Goal: Task Accomplishment & Management: Manage account settings

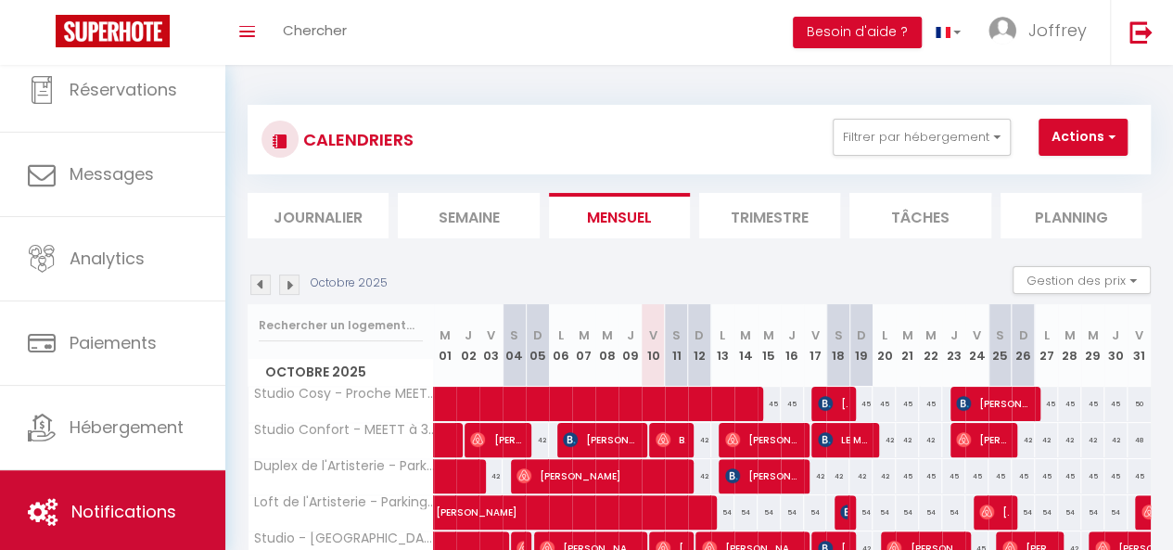
click at [119, 470] on link "Notifications" at bounding box center [112, 511] width 225 height 83
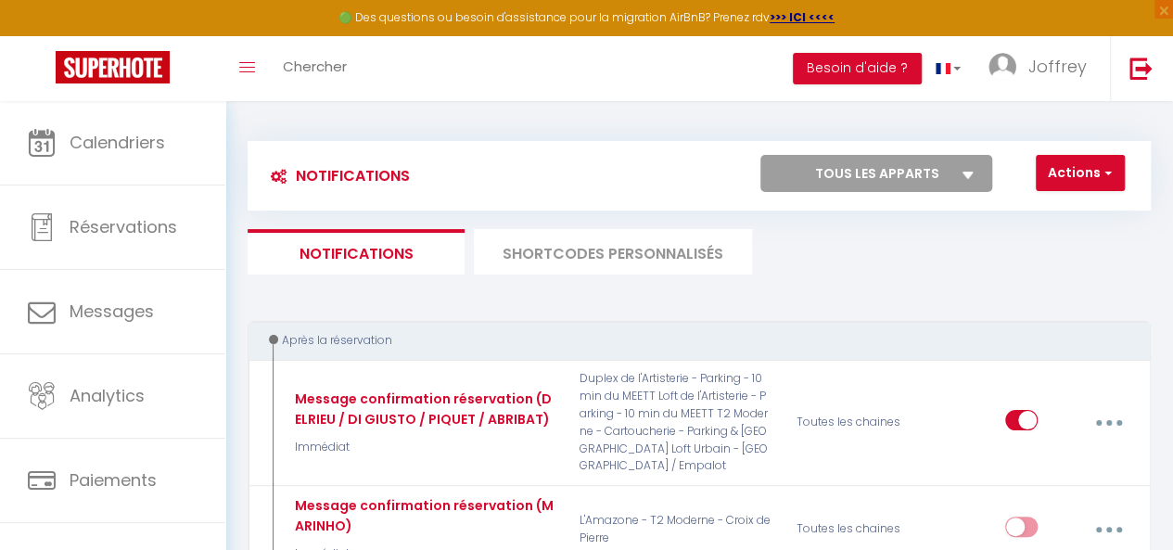
click at [612, 265] on li "SHORTCODES PERSONNALISÉS" at bounding box center [613, 251] width 278 height 45
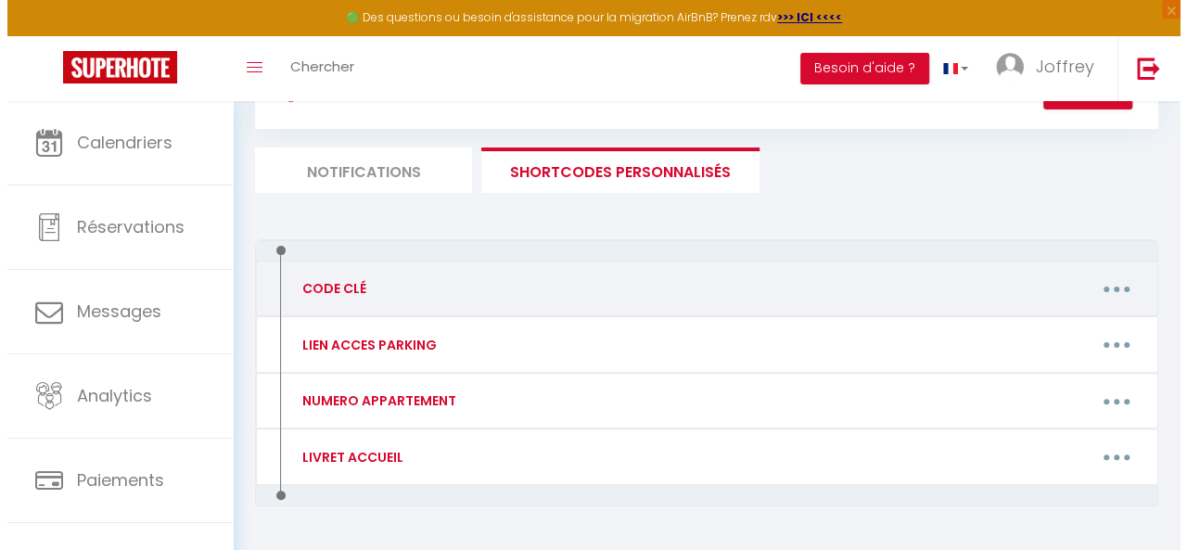
scroll to position [133, 0]
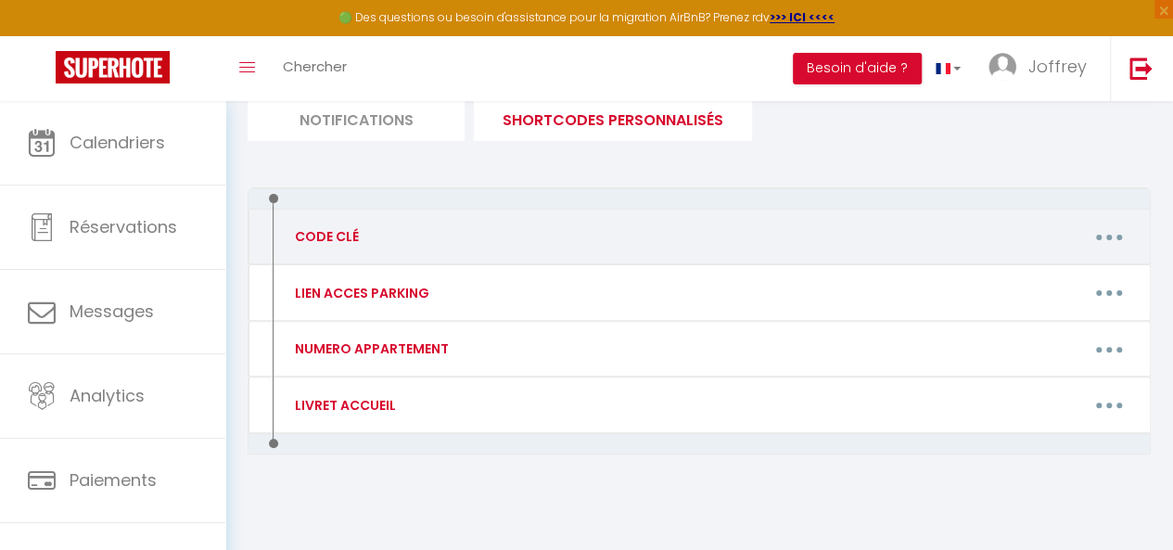
click at [1090, 231] on button "button" at bounding box center [1109, 236] width 49 height 35
click at [1059, 271] on link "Editer" at bounding box center [1059, 282] width 137 height 32
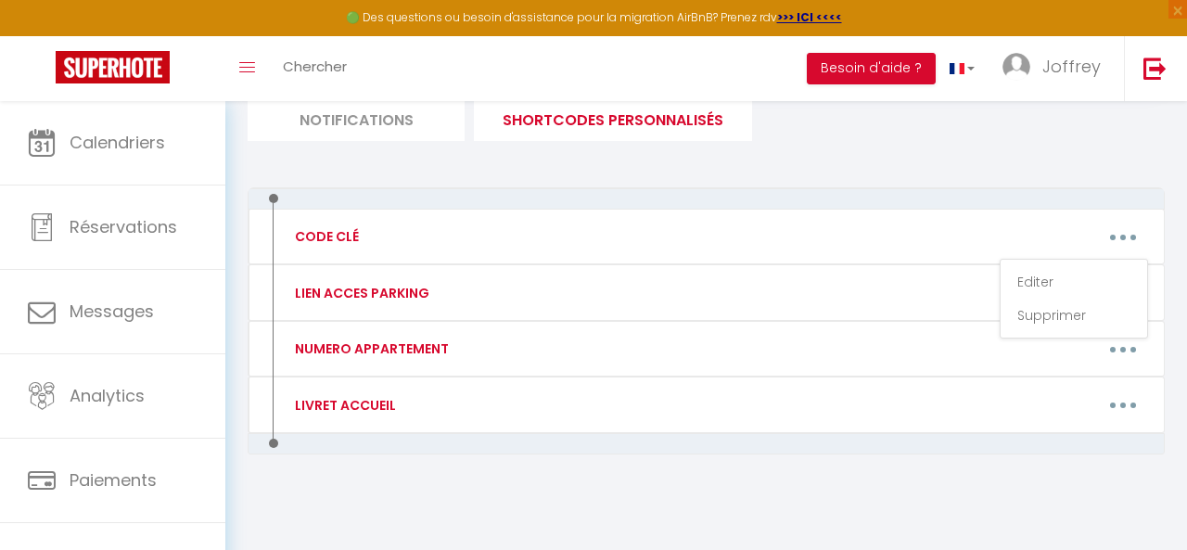
type input "CODE CLÉ"
type textarea "CODE_CLE"
type textarea "0309"
type textarea "0709"
type textarea "0809"
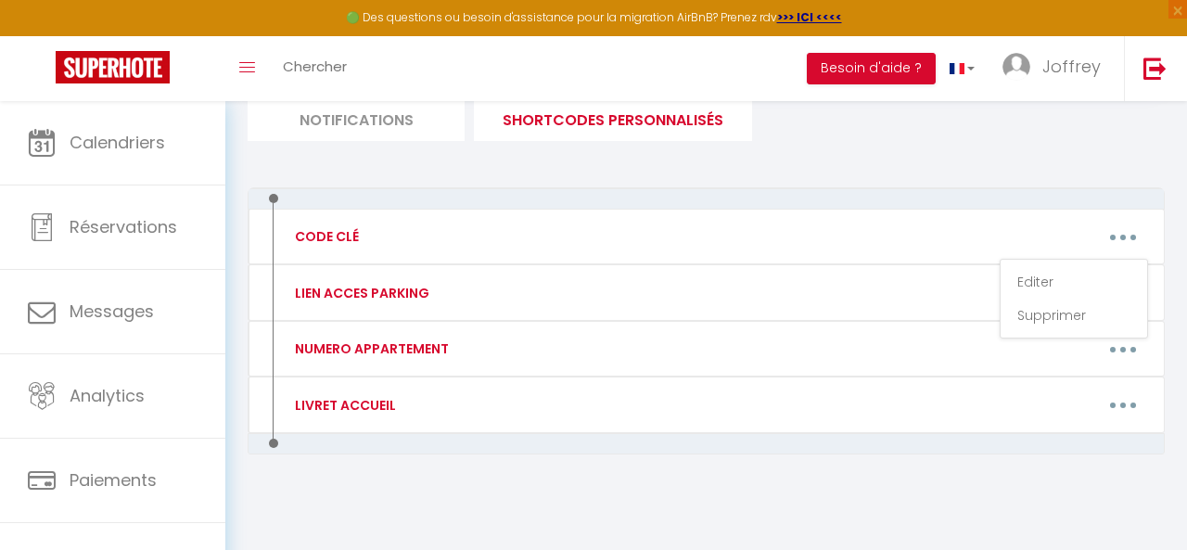
type textarea "1009"
type textarea "4209"
type textarea "2109"
type textarea "0909"
type textarea "0408"
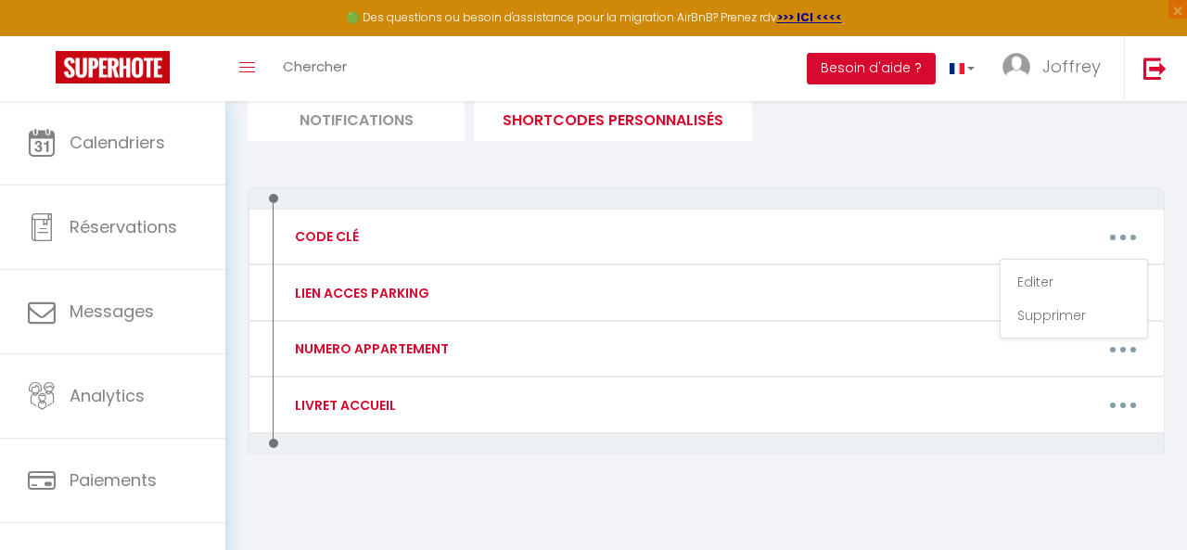
type textarea "3509"
type textarea "1509"
type textarea "4909"
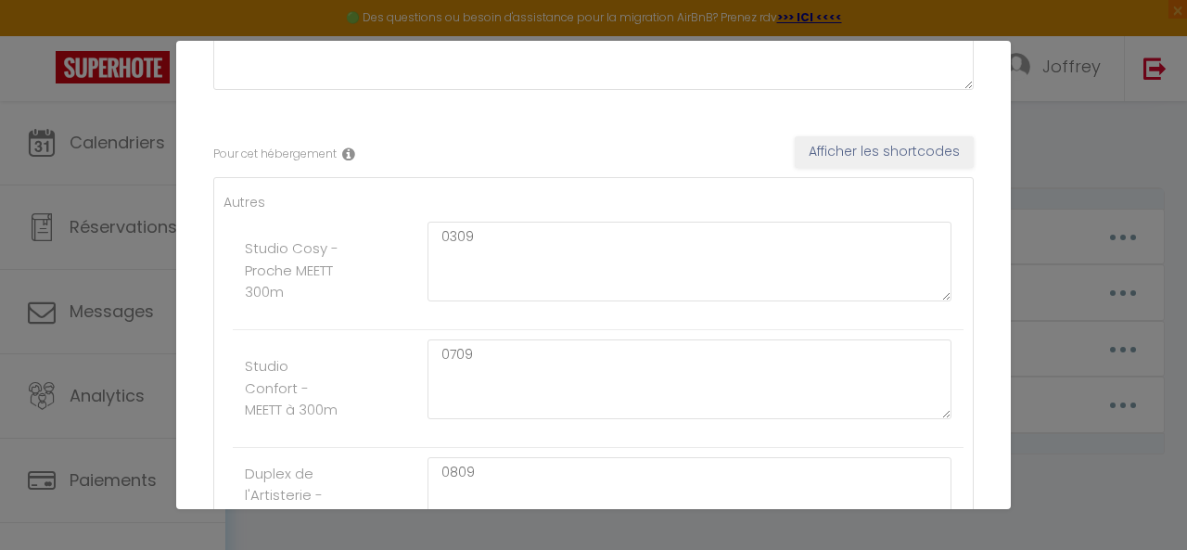
scroll to position [278, 0]
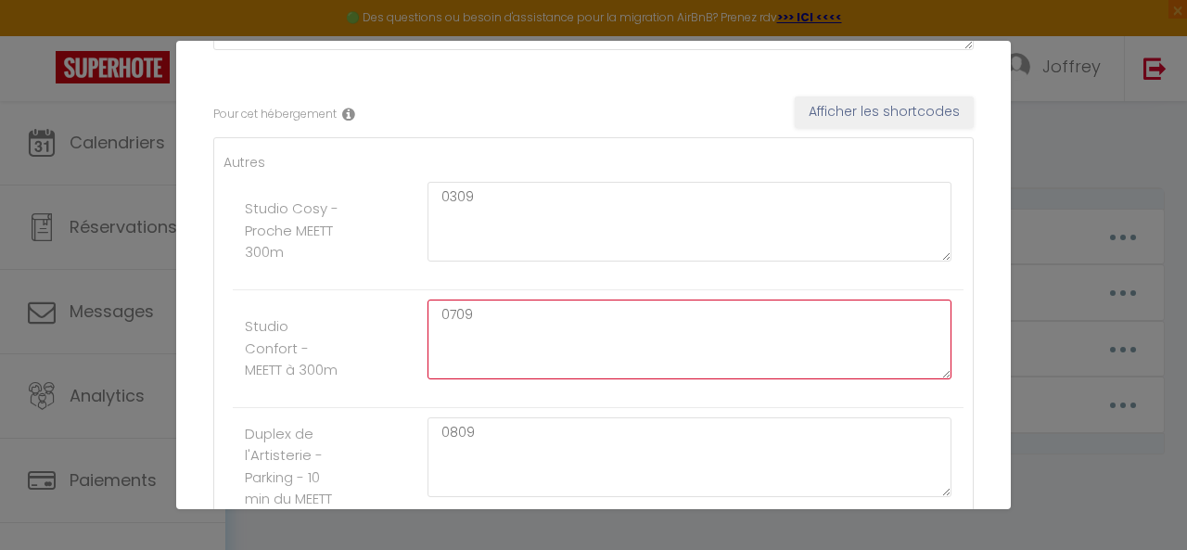
click at [494, 324] on textarea "0709" at bounding box center [689, 339] width 524 height 80
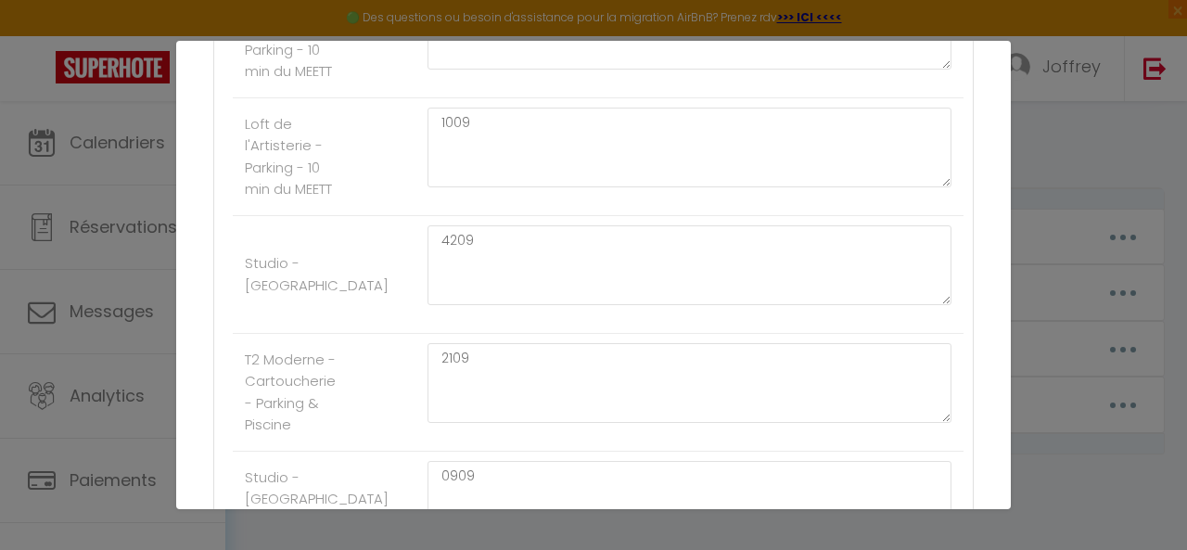
scroll to position [742, 0]
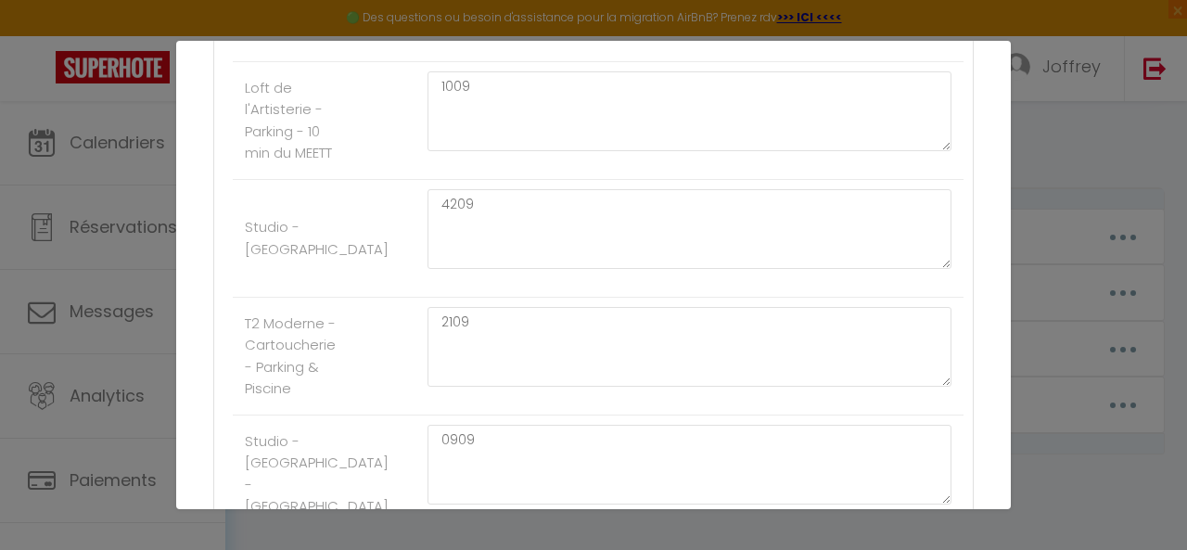
type textarea "0710"
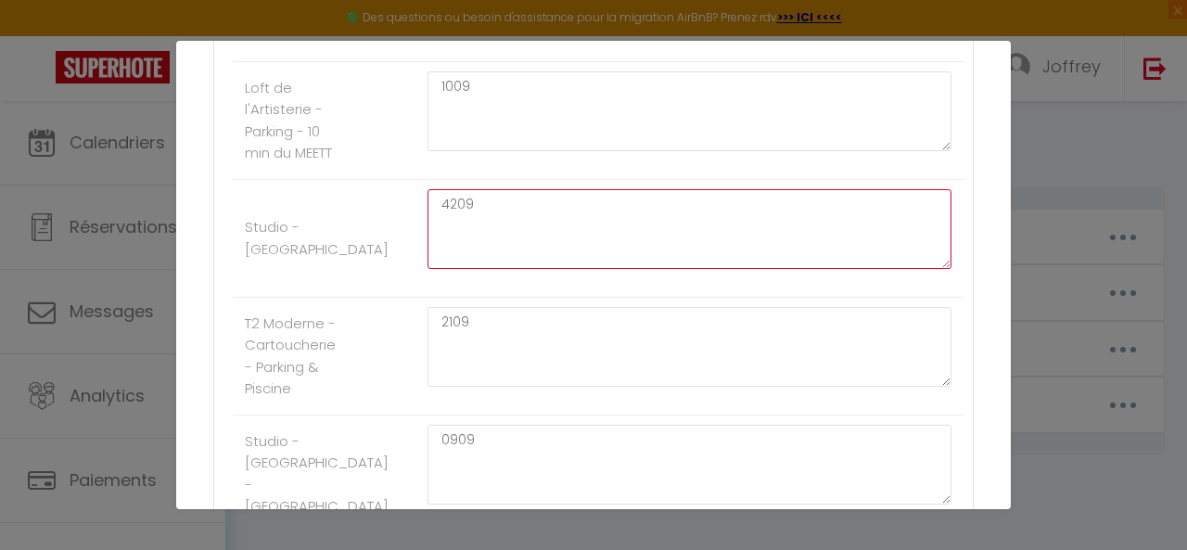
click at [501, 214] on textarea "4209" at bounding box center [689, 229] width 524 height 80
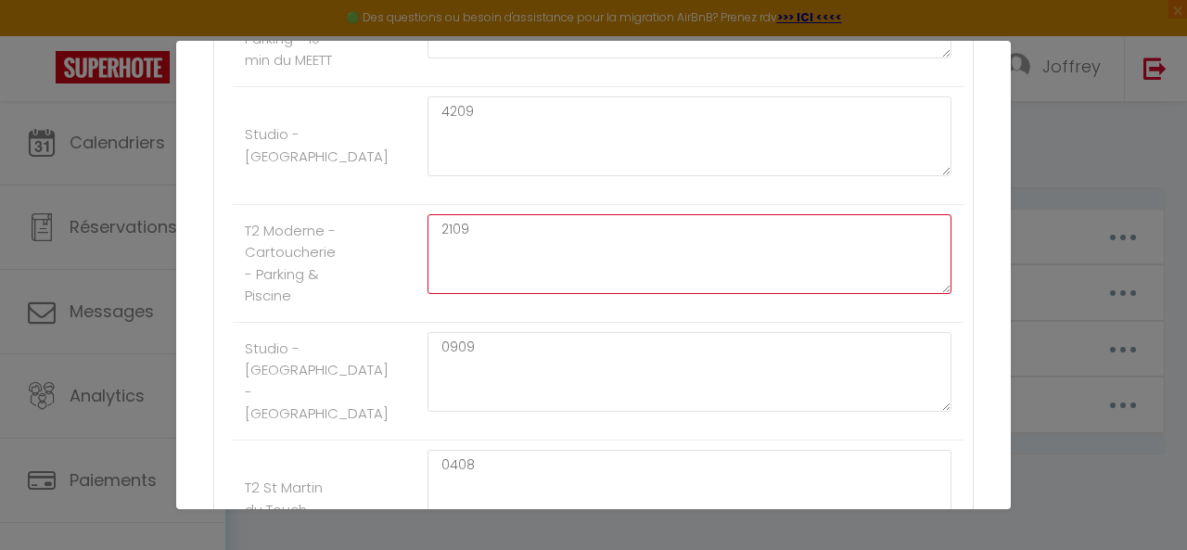
click at [484, 222] on textarea "2109" at bounding box center [689, 254] width 524 height 80
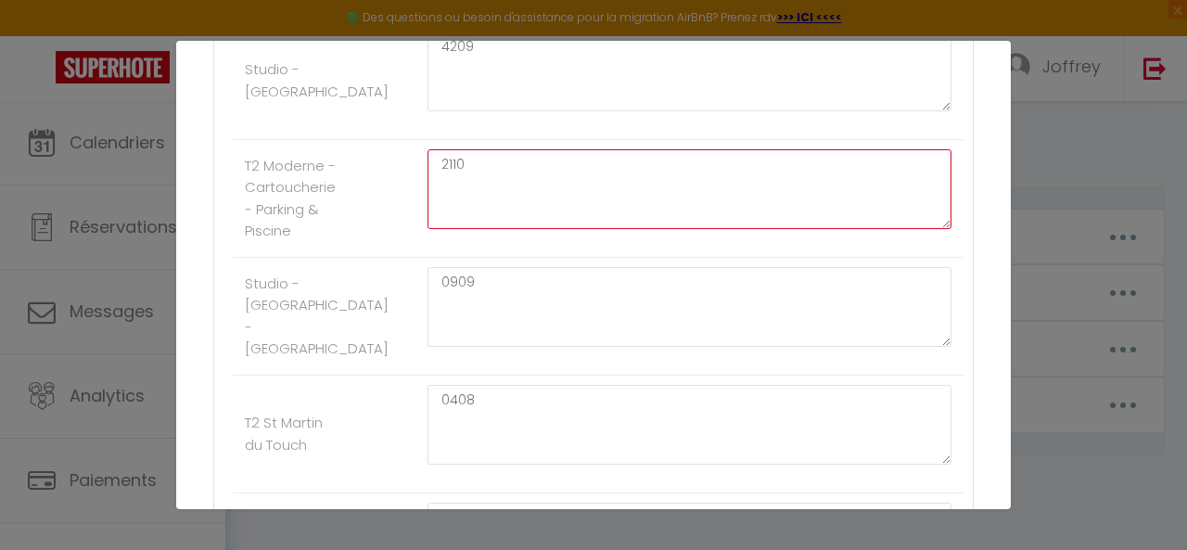
scroll to position [927, 0]
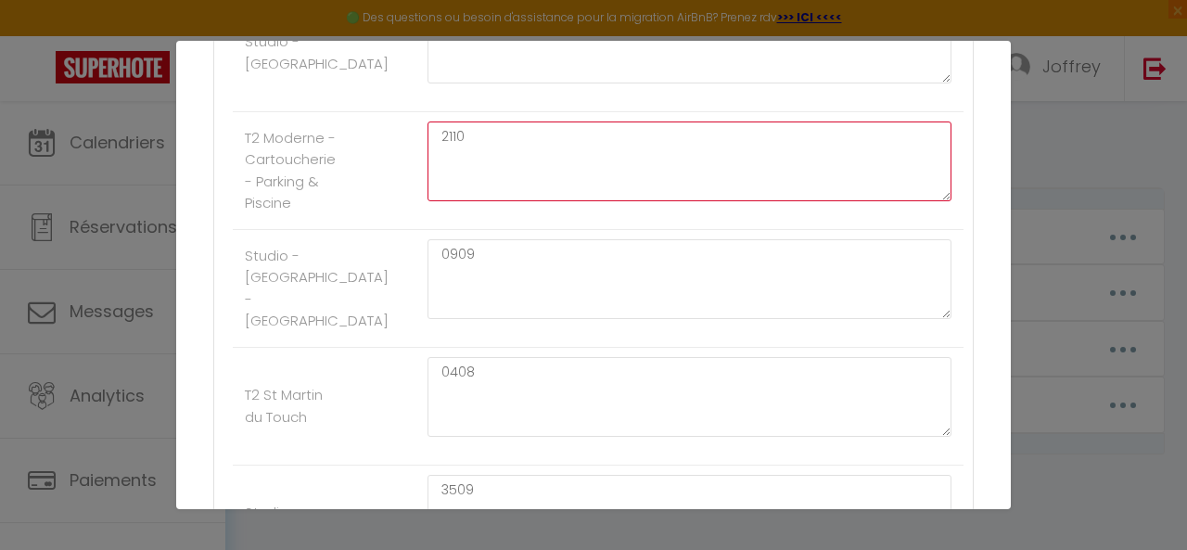
type textarea "2110"
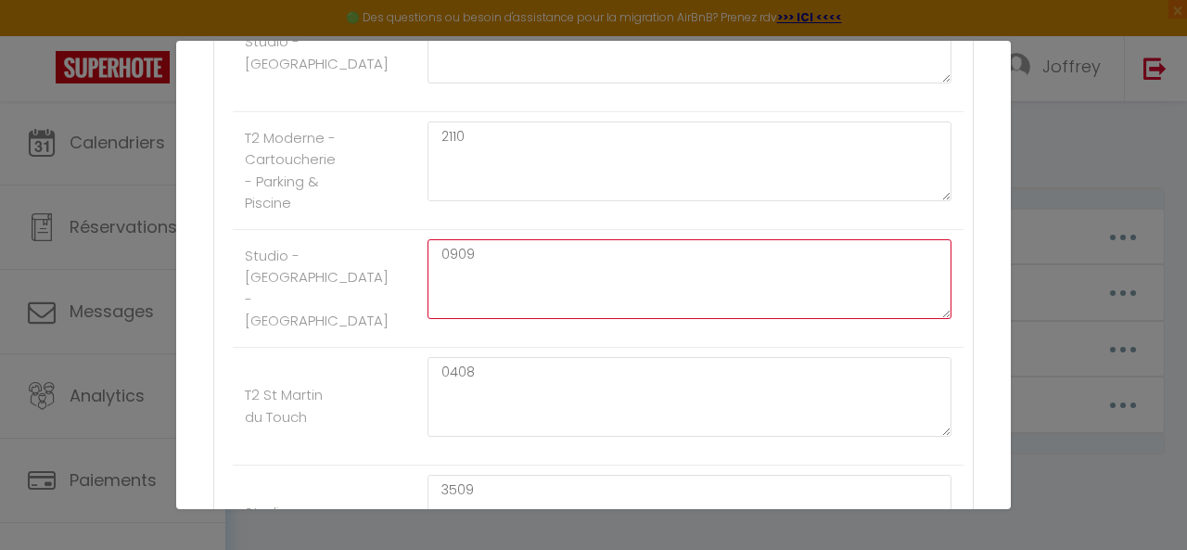
click at [482, 244] on textarea "0909" at bounding box center [689, 279] width 524 height 80
type textarea "0910"
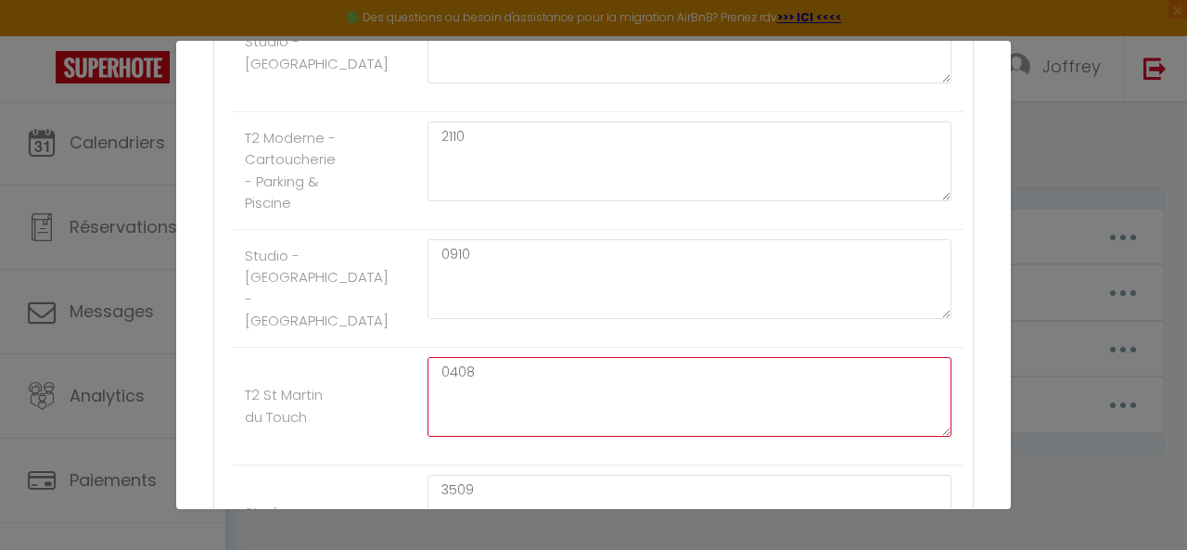
click at [496, 363] on textarea "0408" at bounding box center [689, 397] width 524 height 80
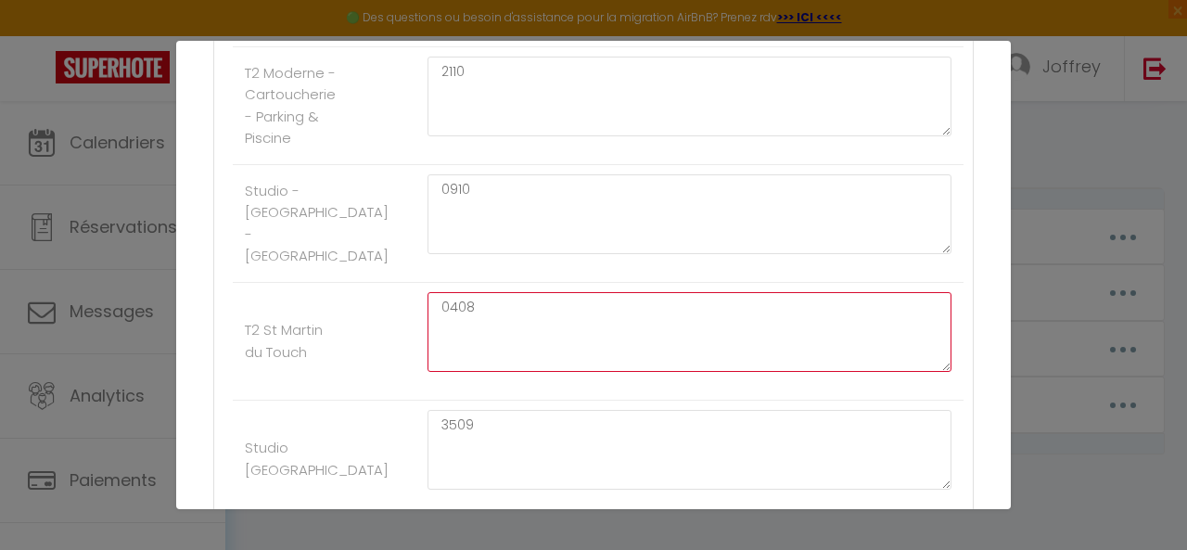
scroll to position [1020, 0]
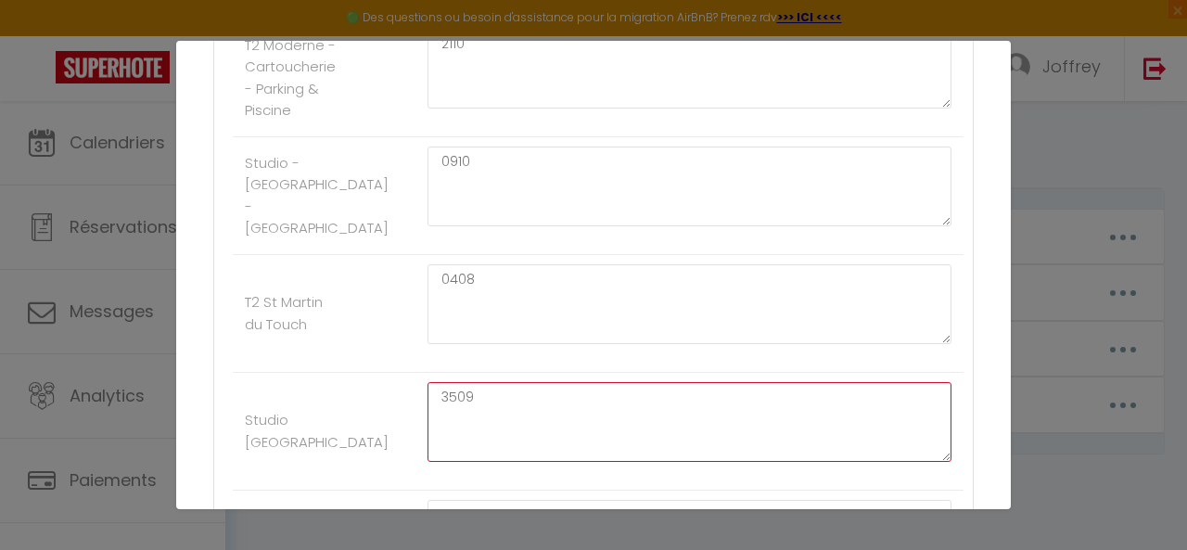
click at [498, 391] on textarea "3509" at bounding box center [689, 422] width 524 height 80
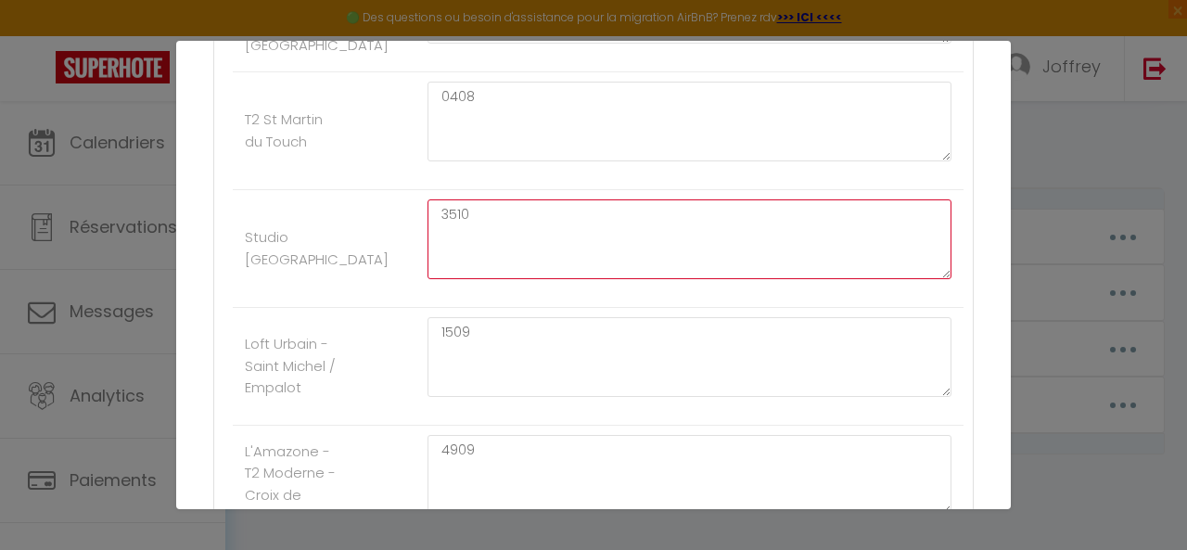
scroll to position [1205, 0]
type textarea "3510"
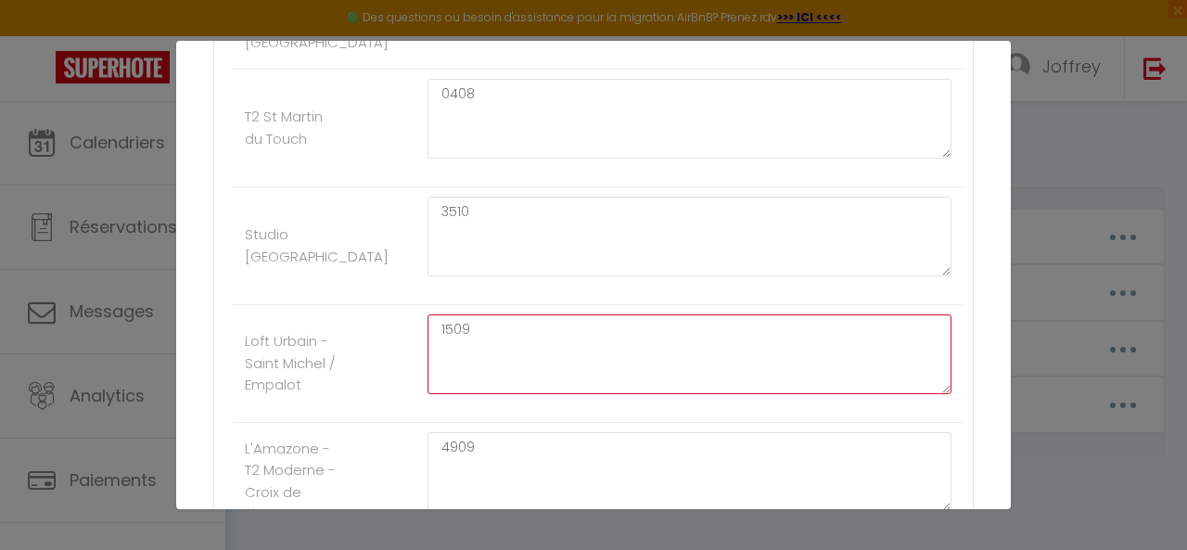
click at [495, 319] on textarea "1509" at bounding box center [689, 354] width 524 height 80
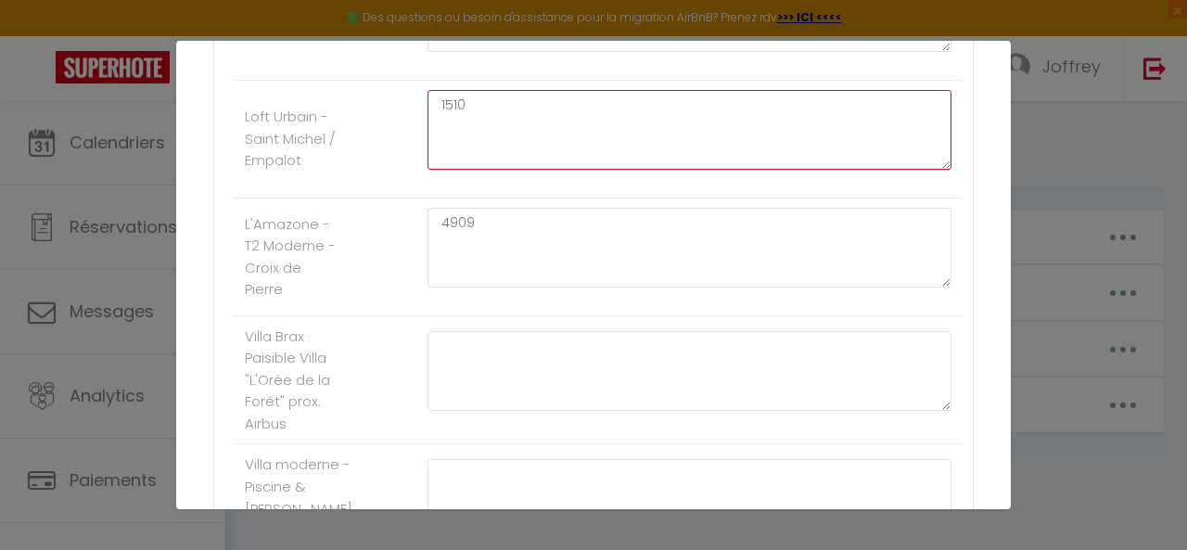
scroll to position [1390, 0]
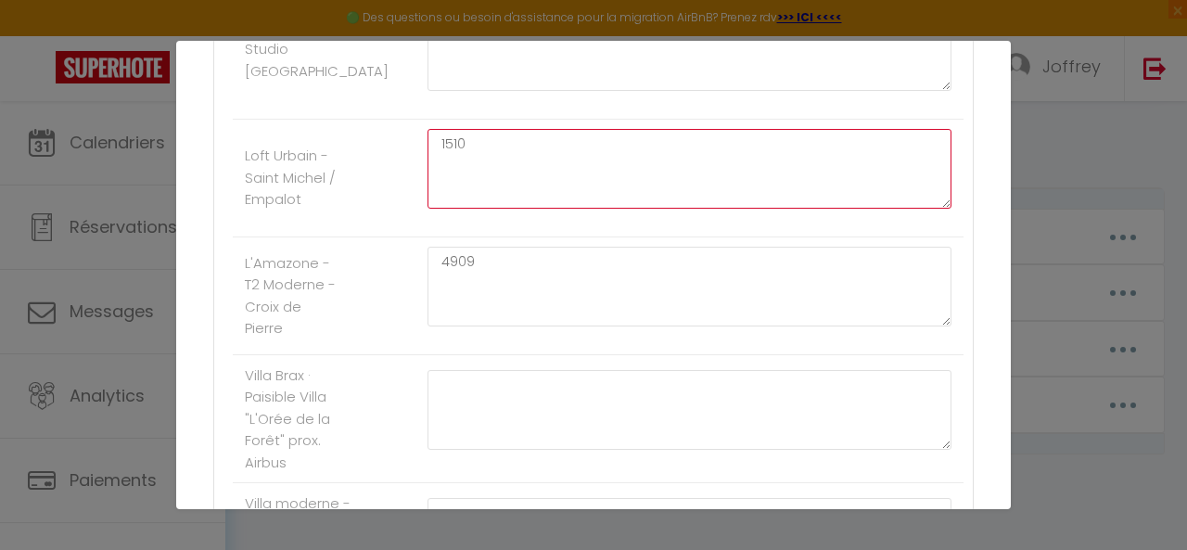
type textarea "1510"
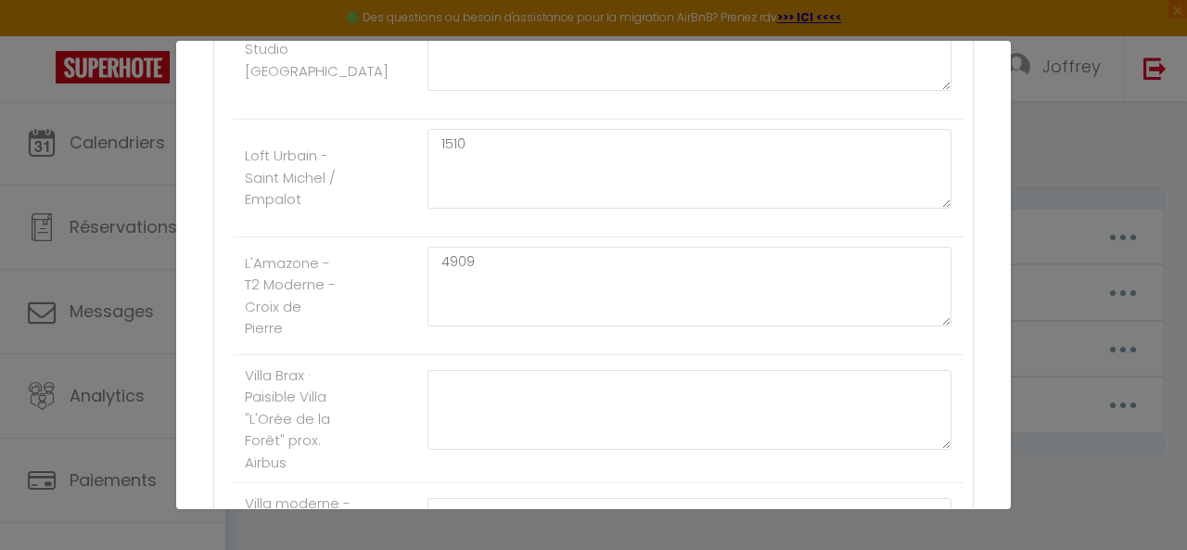
click at [505, 237] on li "L'Amazone - T2 Moderne - Croix de Pierre 4909" at bounding box center [598, 296] width 730 height 118
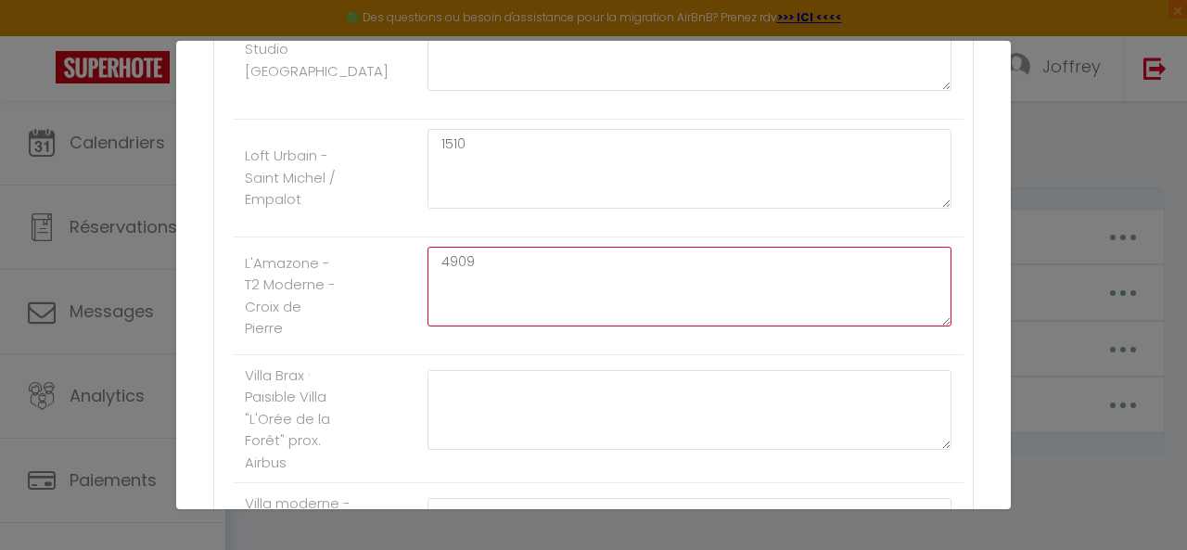
click at [499, 247] on textarea "4909" at bounding box center [689, 287] width 524 height 80
type textarea "4"
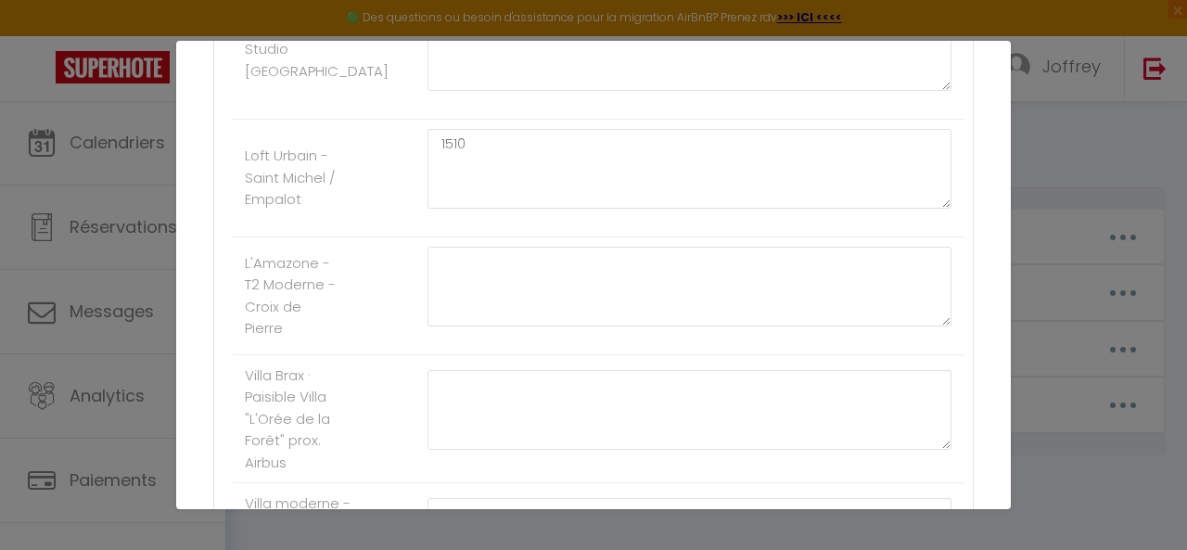
click at [394, 286] on li "L'Amazone - T2 Moderne - Croix de Pierre" at bounding box center [598, 296] width 730 height 118
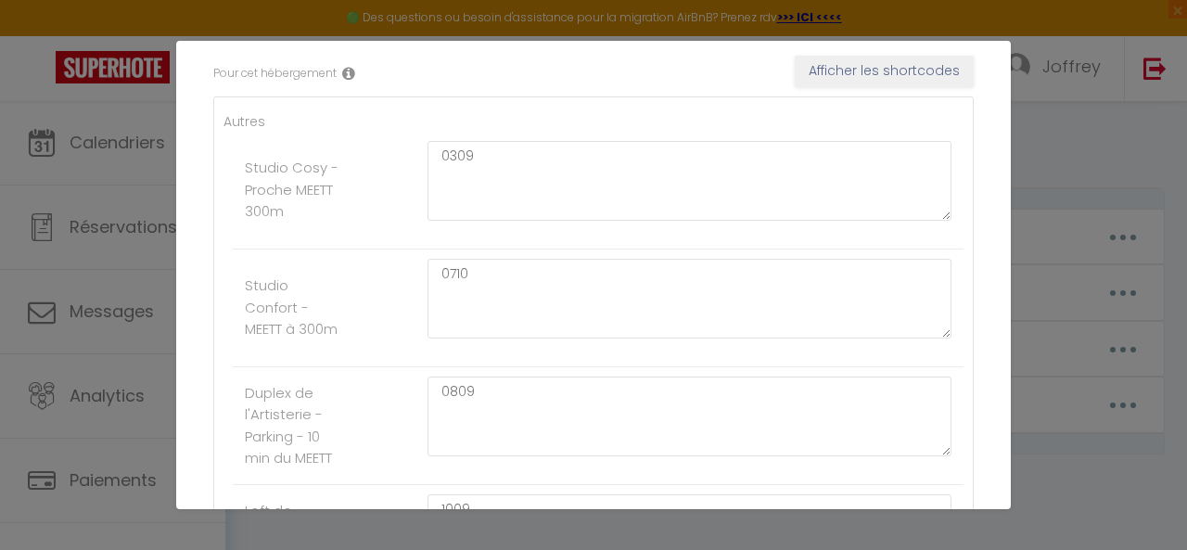
scroll to position [278, 0]
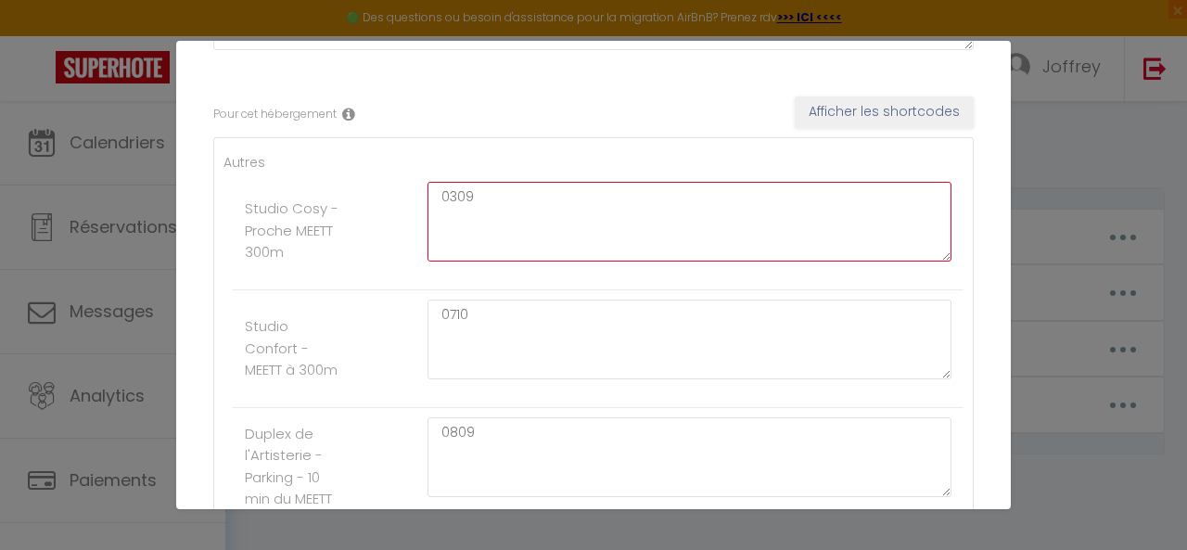
click at [537, 205] on textarea "0309" at bounding box center [689, 222] width 524 height 80
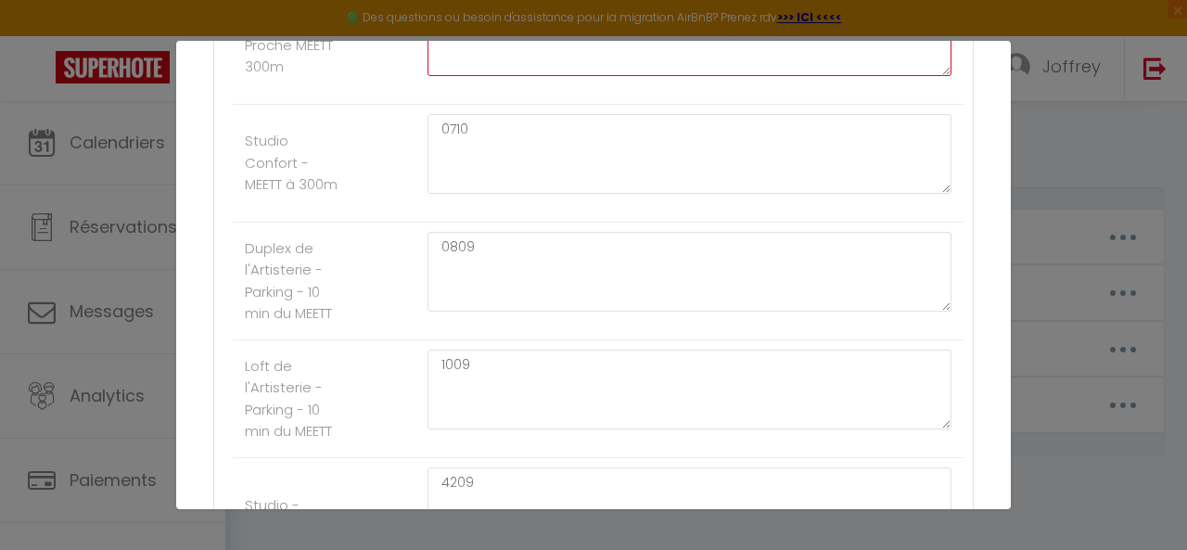
scroll to position [556, 0]
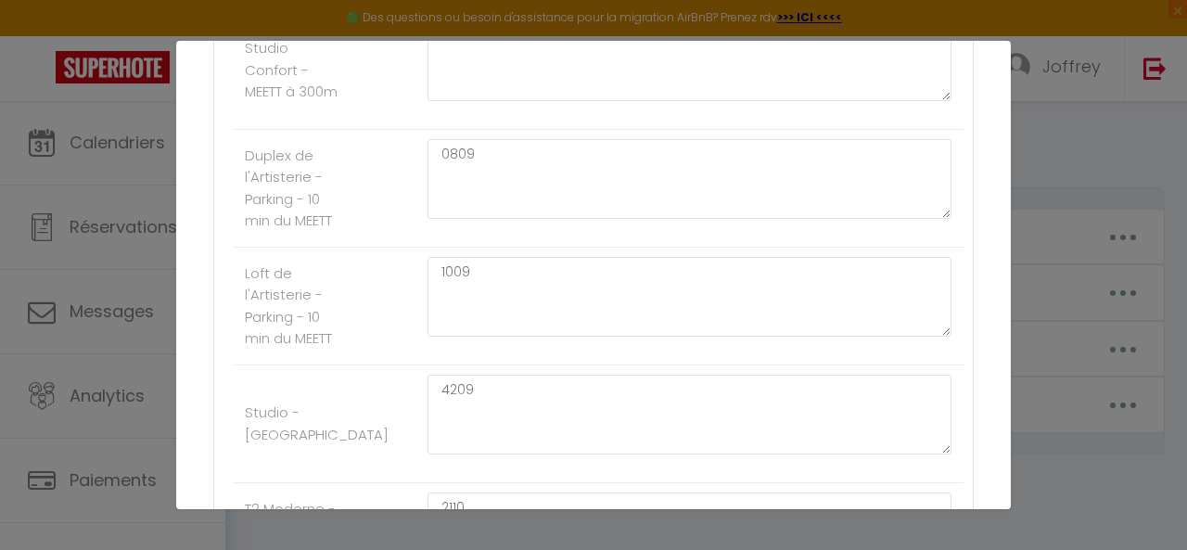
type textarea "0310"
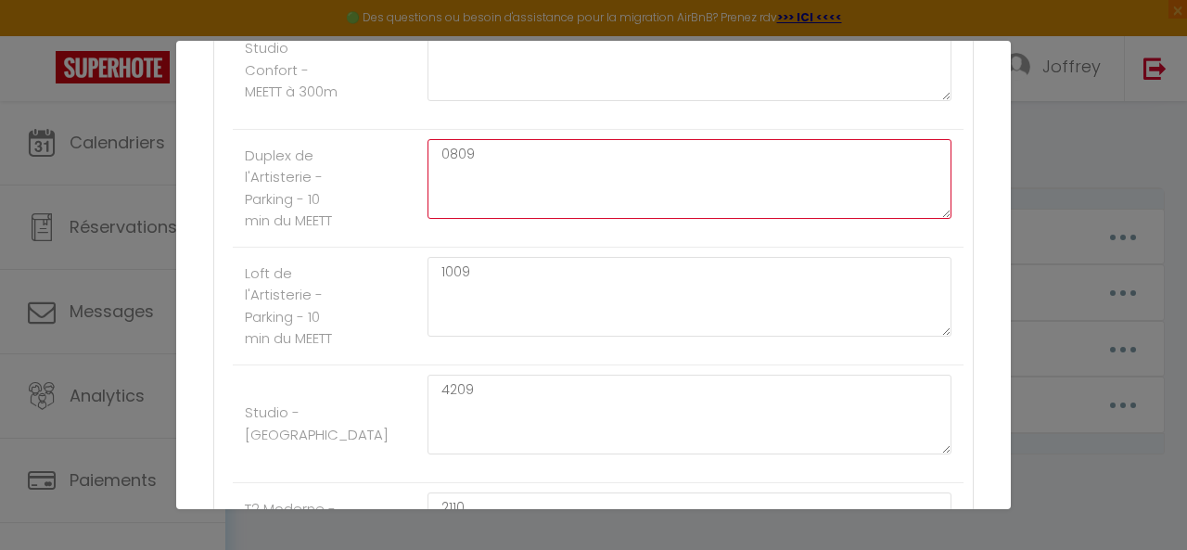
click at [530, 166] on textarea "0809" at bounding box center [689, 179] width 524 height 80
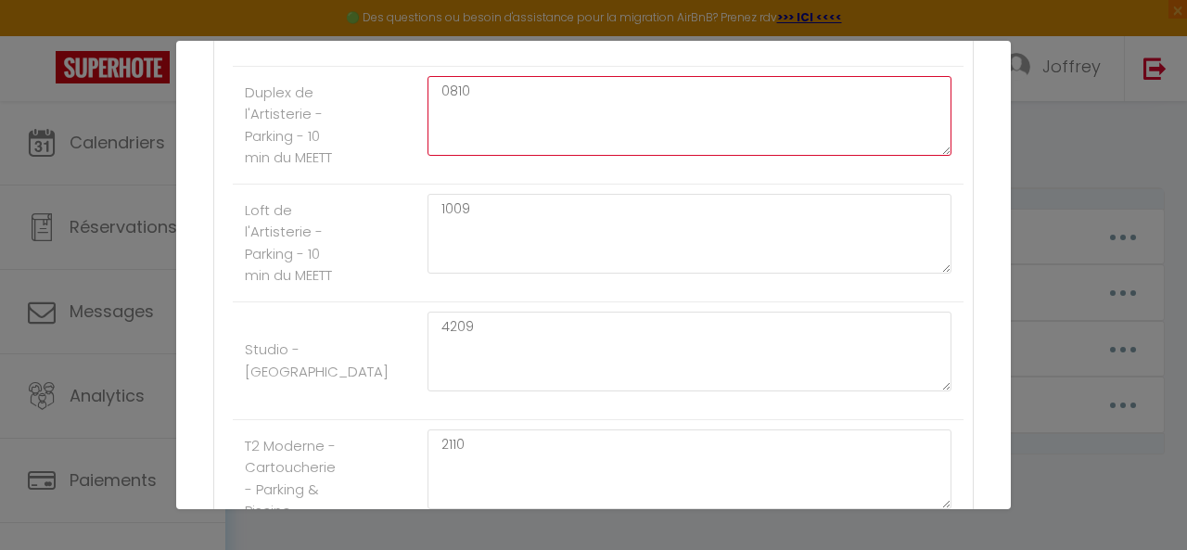
scroll to position [649, 0]
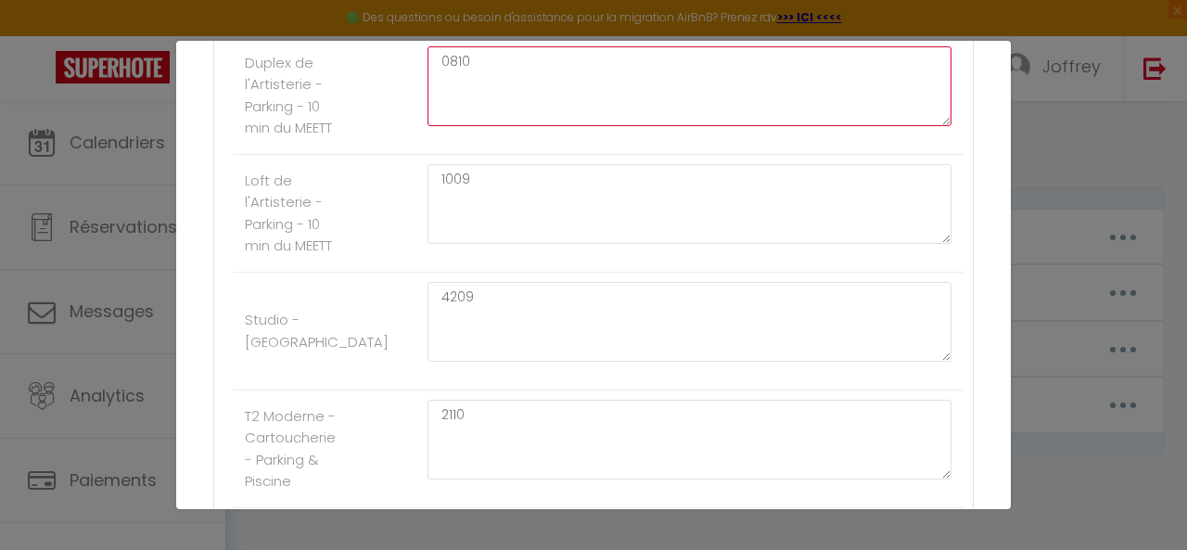
type textarea "0810"
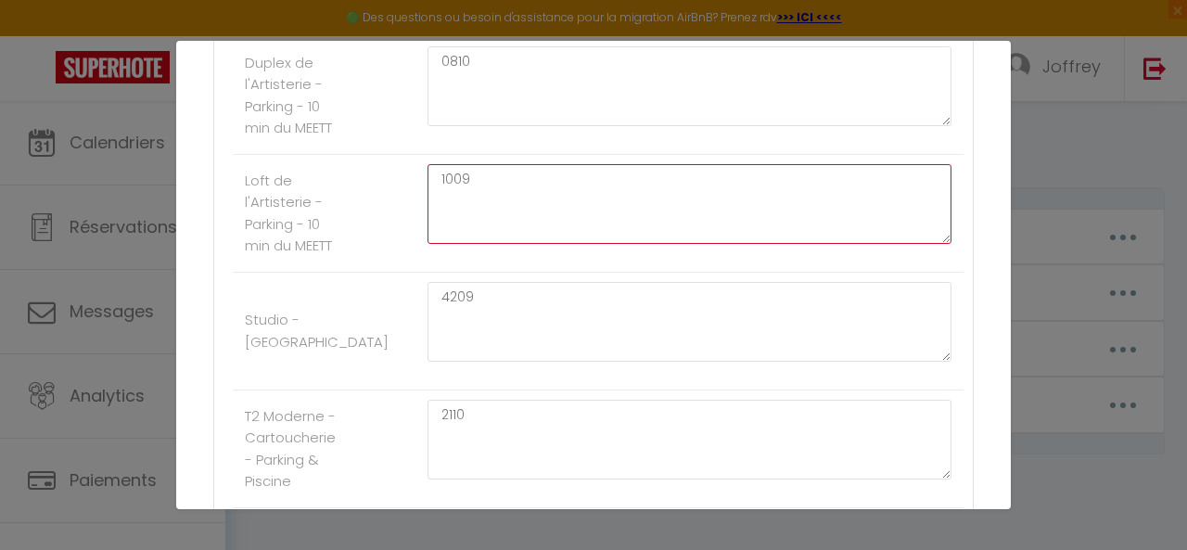
click at [498, 179] on textarea "1009" at bounding box center [689, 204] width 524 height 80
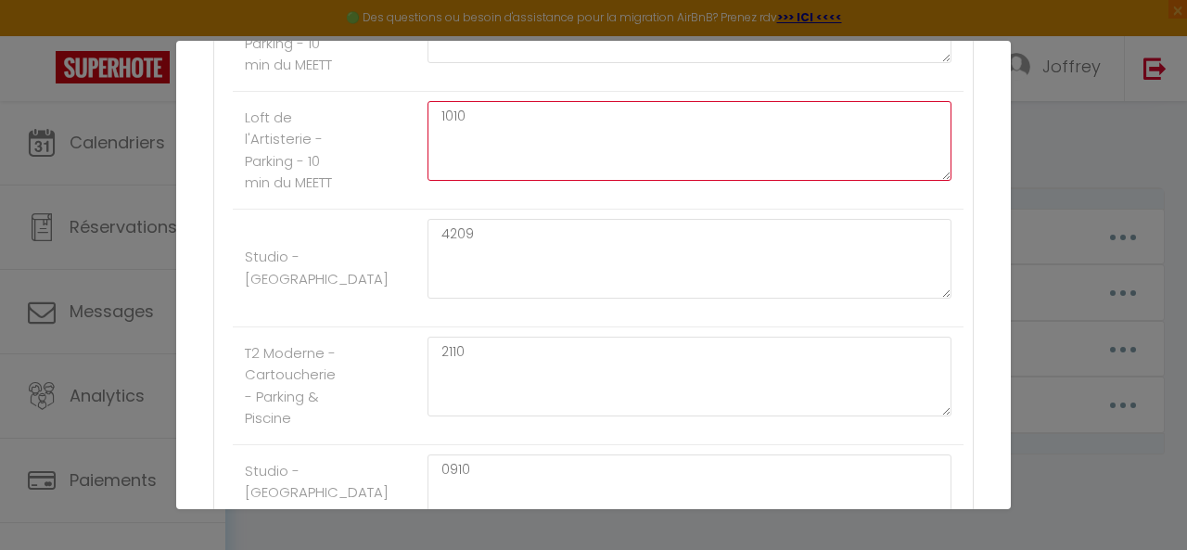
scroll to position [742, 0]
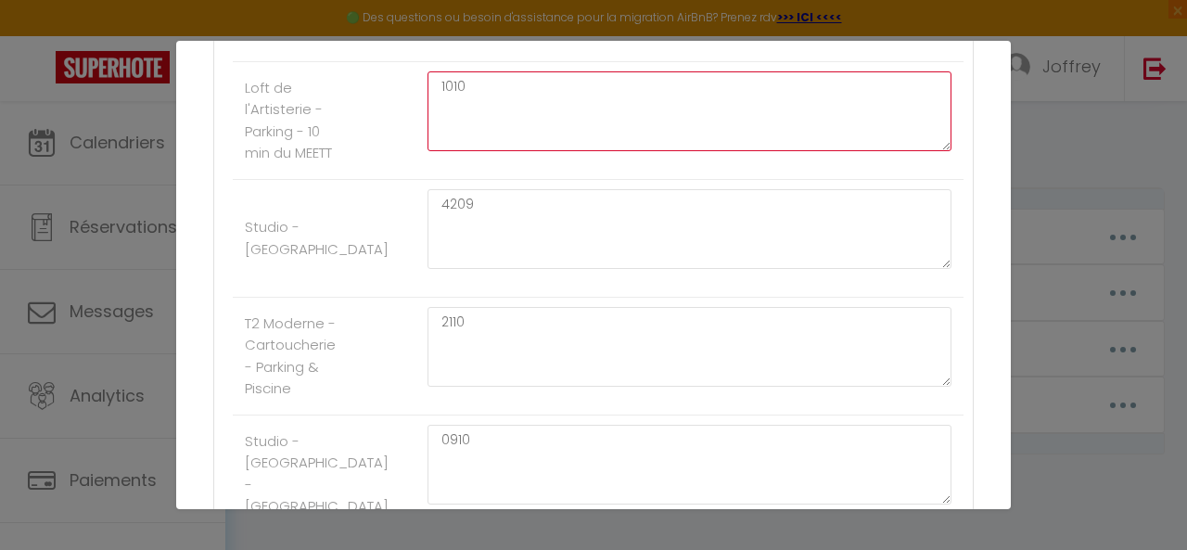
type textarea "1010"
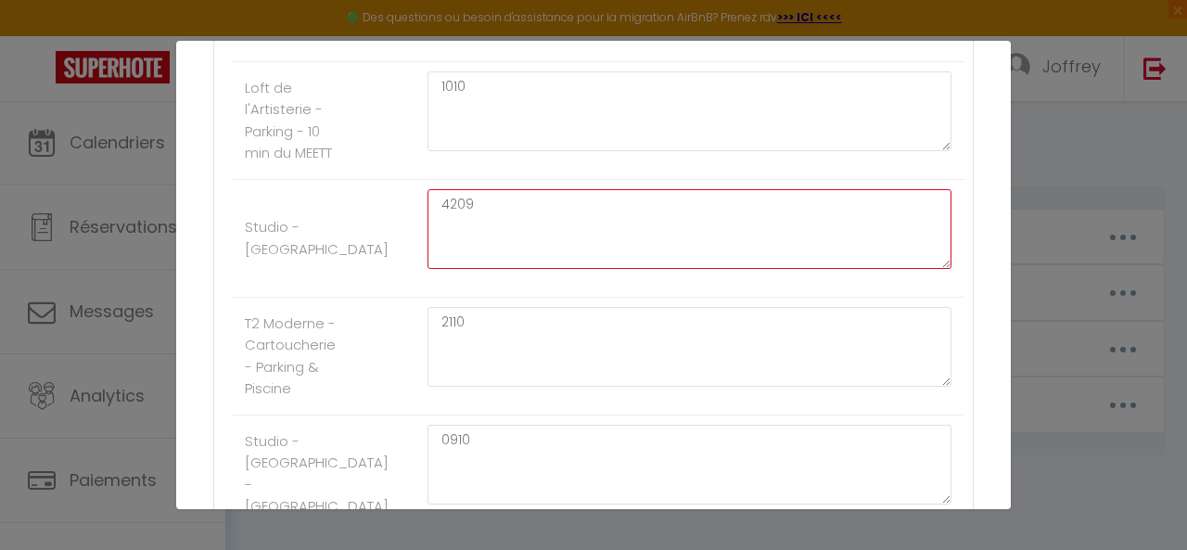
click at [517, 203] on textarea "4209" at bounding box center [689, 229] width 524 height 80
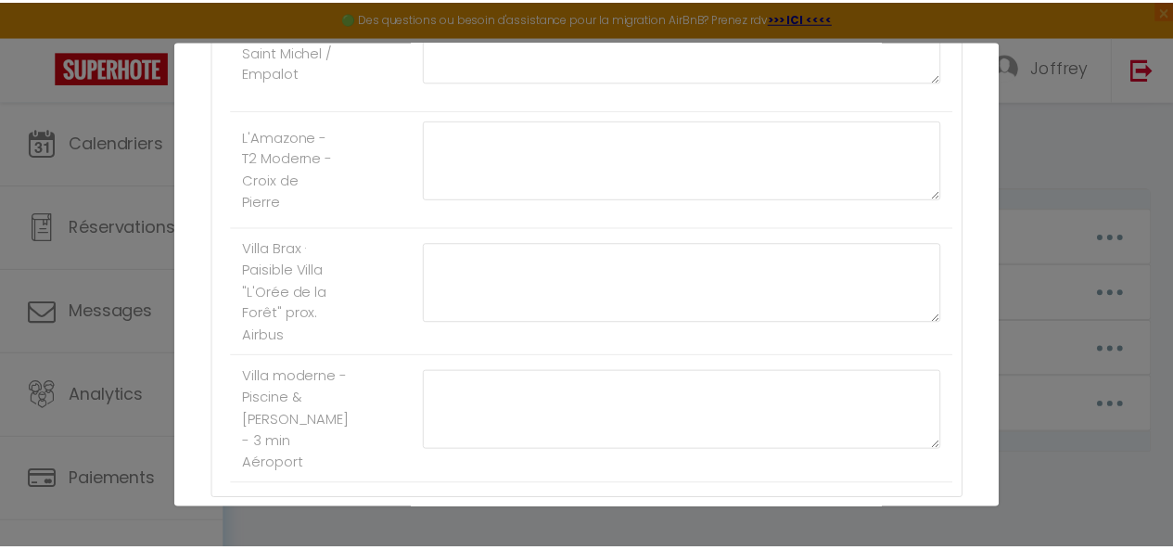
scroll to position [1633, 0]
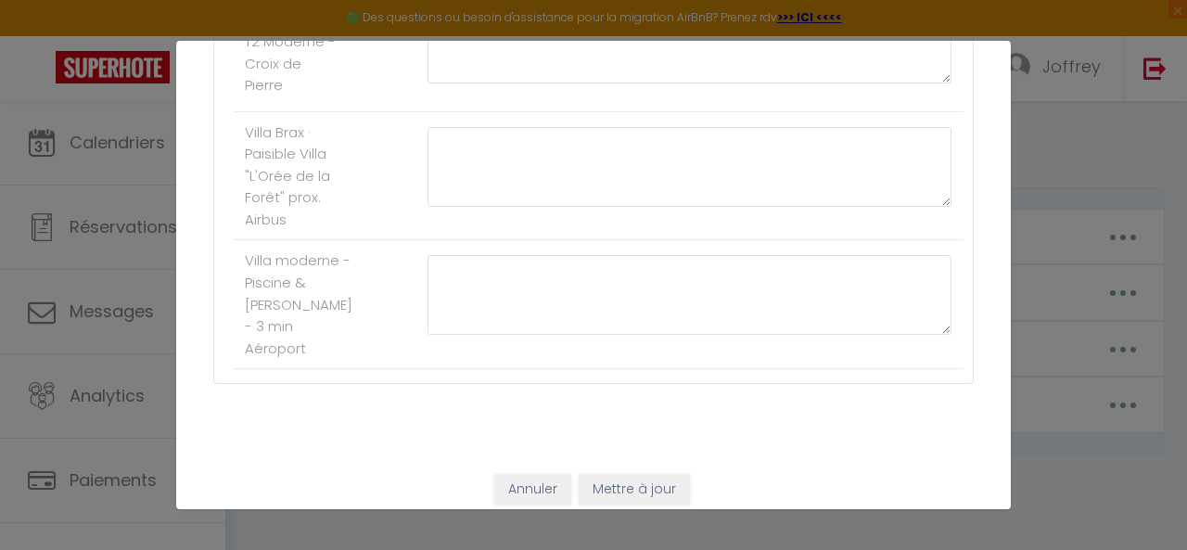
type textarea "4210"
click at [641, 474] on button "Mettre à jour" at bounding box center [633, 490] width 111 height 32
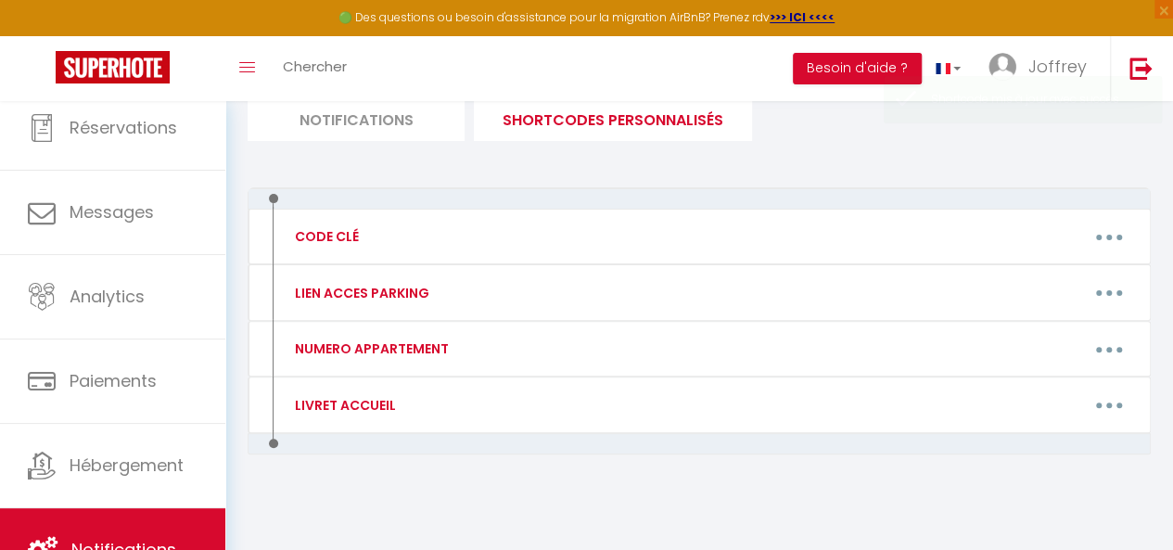
scroll to position [0, 0]
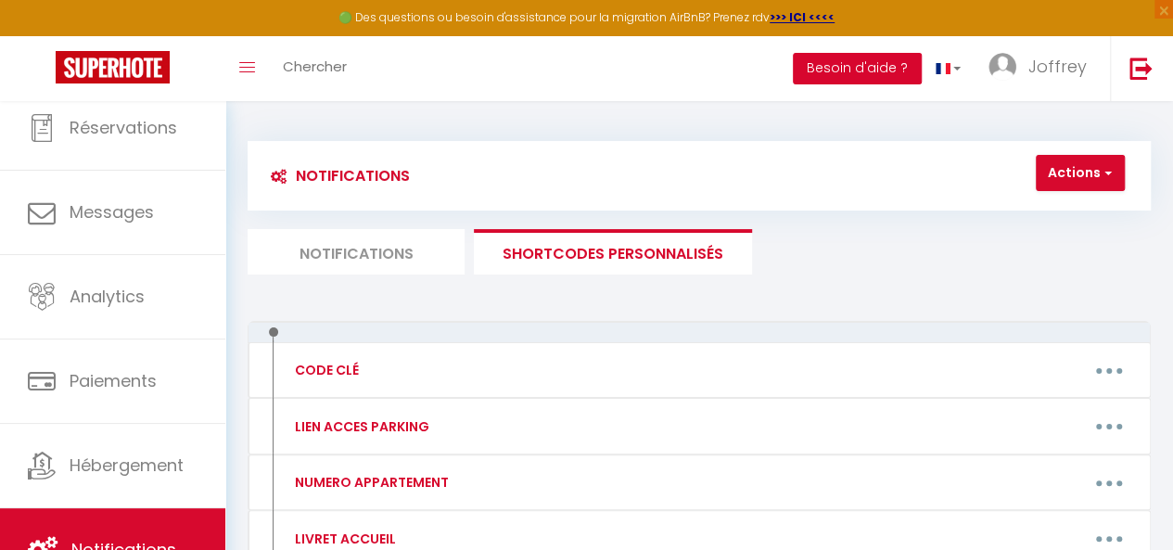
click at [826, 74] on button "Besoin d'aide ?" at bounding box center [857, 69] width 129 height 32
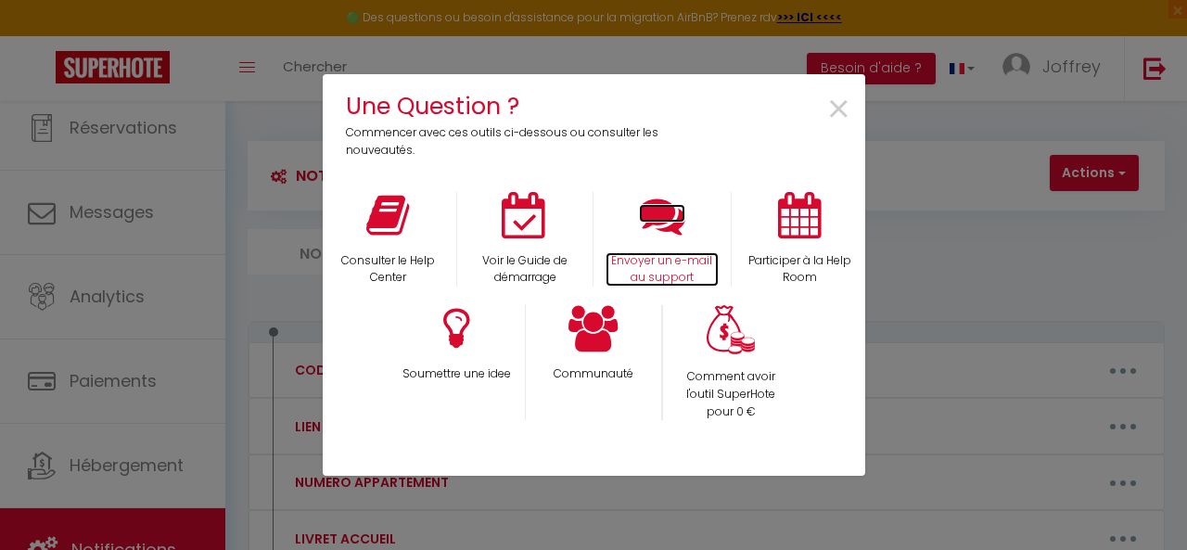
click at [682, 230] on icon at bounding box center [662, 215] width 46 height 46
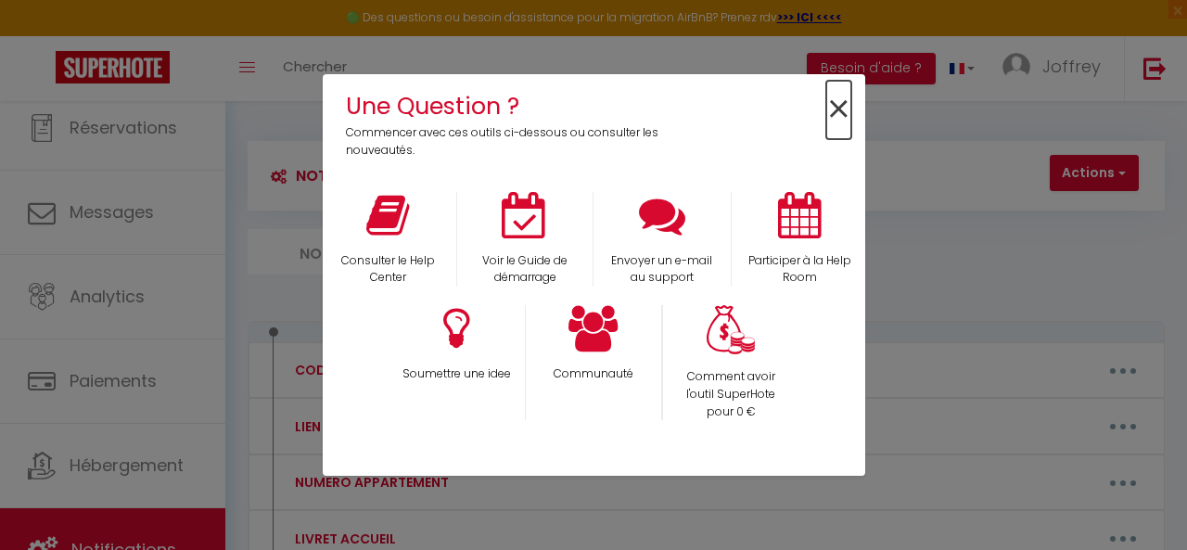
click at [834, 104] on span "×" at bounding box center [838, 110] width 25 height 58
